Goal: Information Seeking & Learning: Learn about a topic

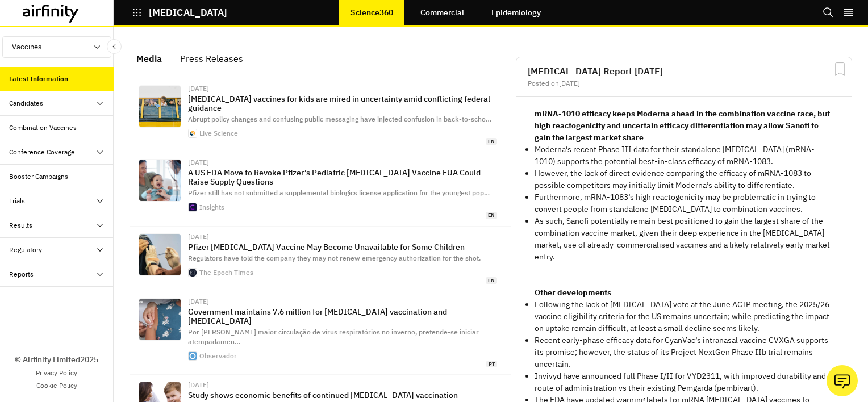
scroll to position [741, 332]
click at [51, 274] on div "Reports" at bounding box center [61, 274] width 105 height 10
click at [36, 297] on div "Reports" at bounding box center [30, 299] width 24 height 10
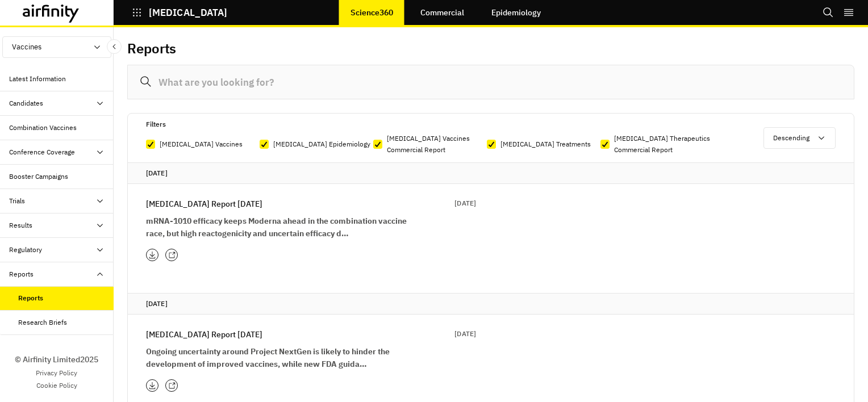
click at [456, 12] on link "Commercial" at bounding box center [442, 12] width 66 height 27
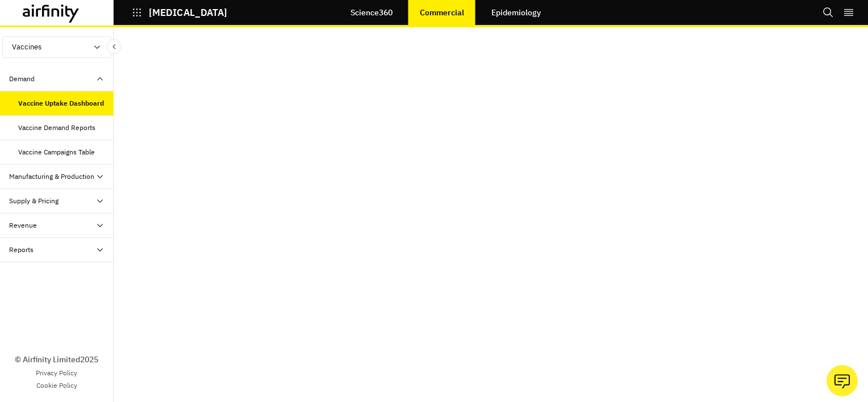
click at [166, 15] on p "COVID-19" at bounding box center [188, 12] width 78 height 10
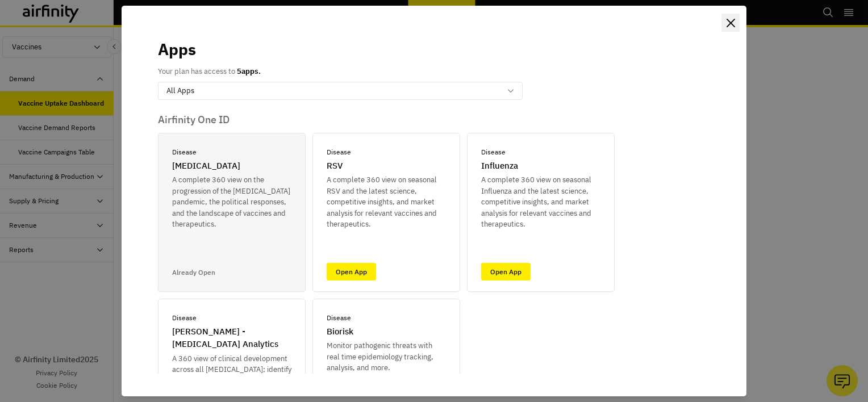
click at [732, 19] on icon "Close" at bounding box center [731, 23] width 9 height 9
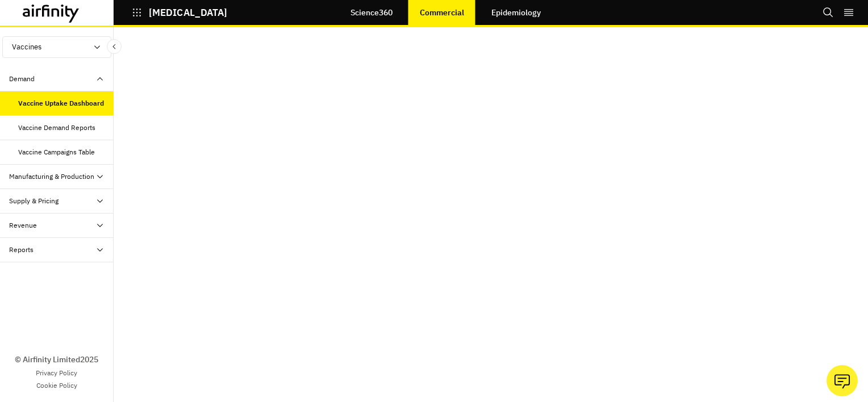
click at [30, 76] on div "Demand" at bounding box center [22, 79] width 26 height 10
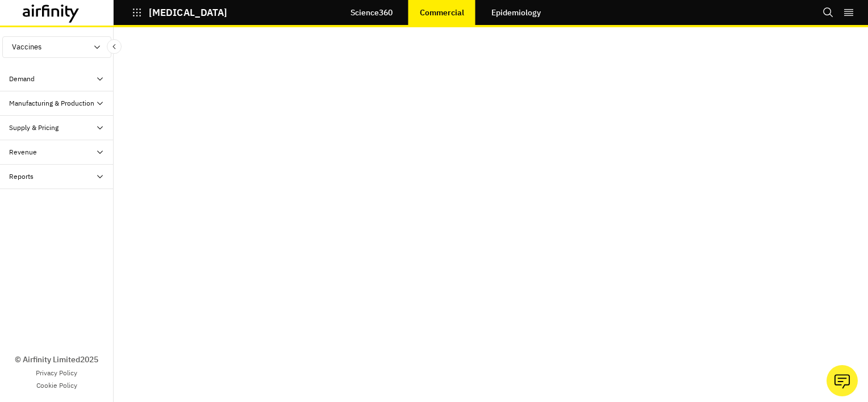
click at [40, 47] on button "Vaccines" at bounding box center [56, 47] width 109 height 22
click at [35, 16] on icon at bounding box center [51, 14] width 57 height 18
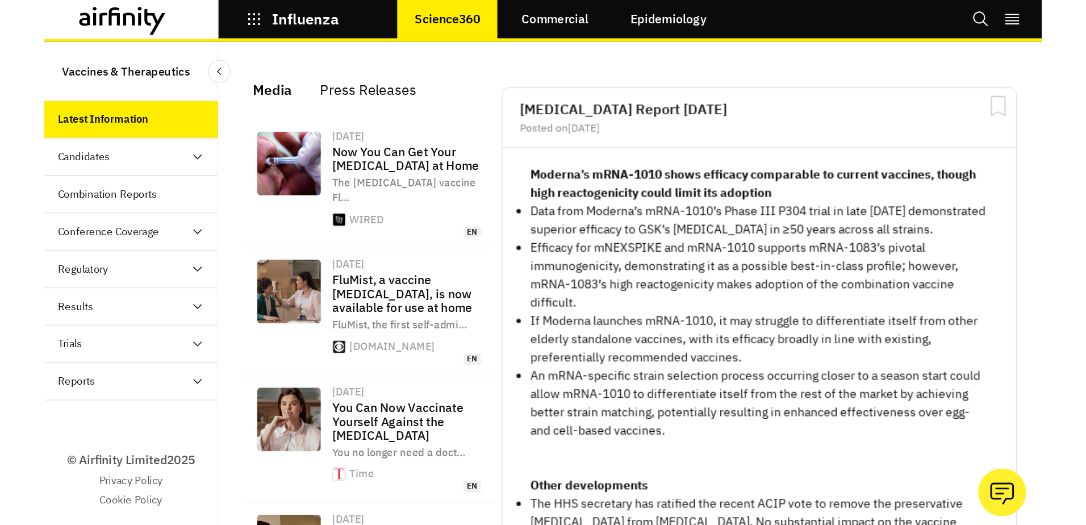
scroll to position [723, 332]
